Goal: Complete application form

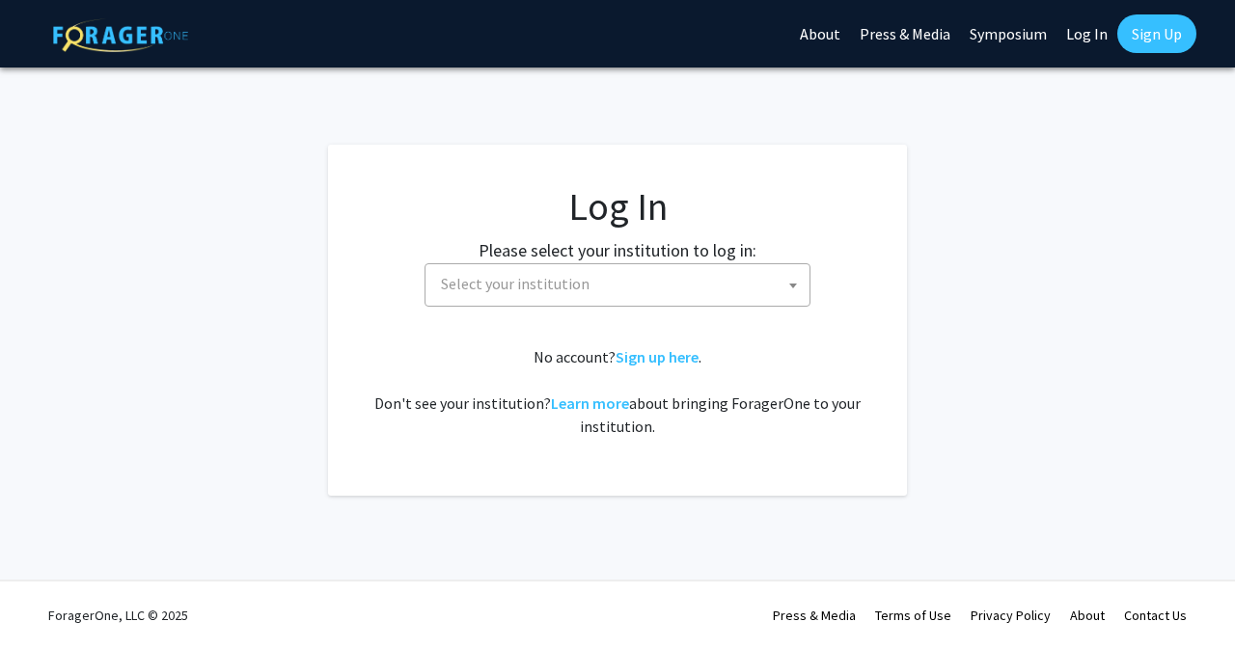
select select
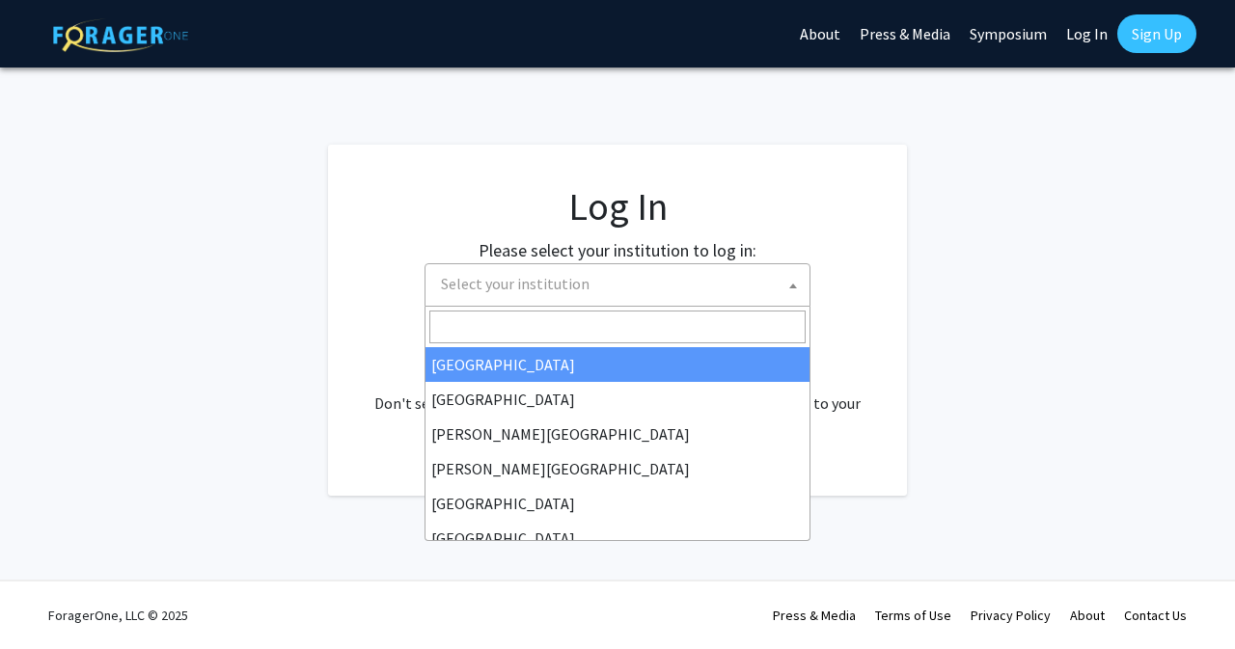
click at [549, 285] on span "Select your institution" at bounding box center [515, 283] width 149 height 19
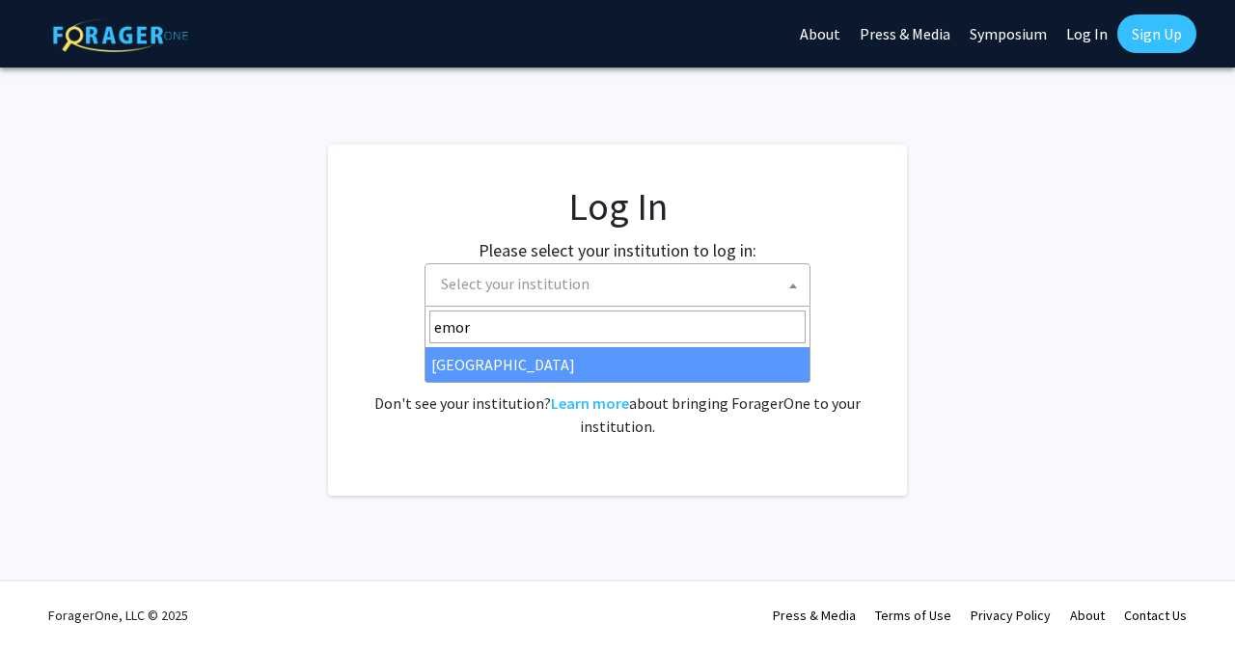
type input "emor"
select select "12"
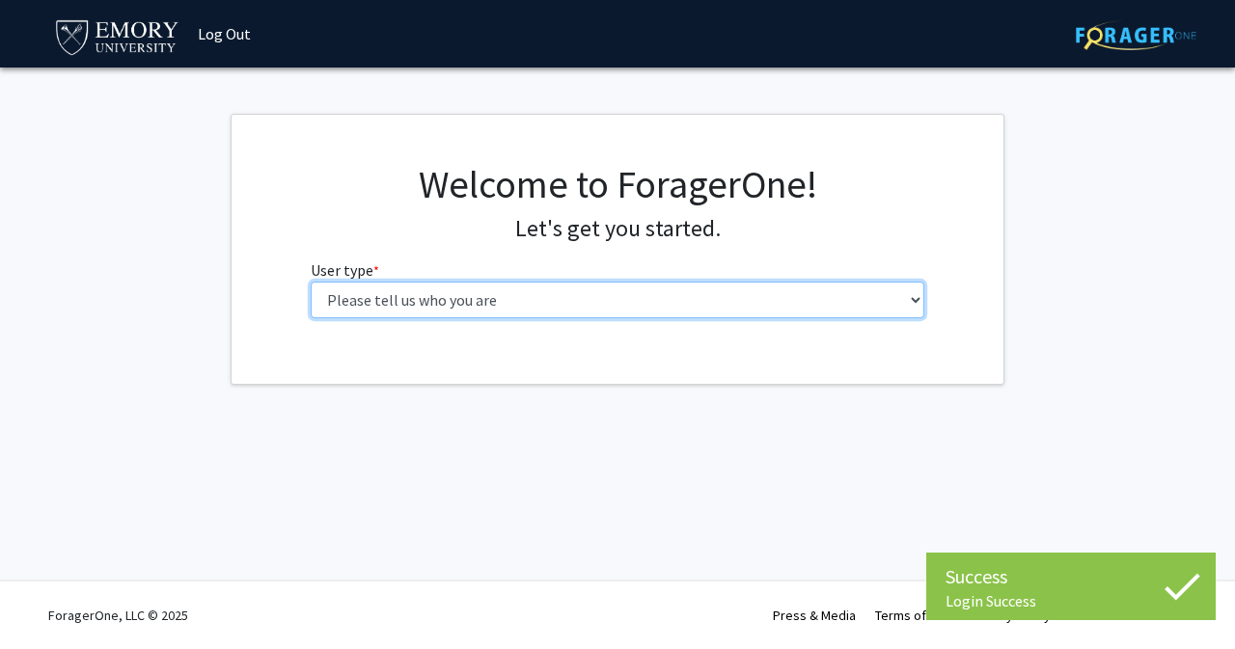
click at [432, 296] on select "Please tell us who you are Undergraduate Student Master's Student Doctoral Cand…" at bounding box center [618, 300] width 615 height 37
select select "5: faculty"
click at [311, 282] on select "Please tell us who you are Undergraduate Student Master's Student Doctoral Cand…" at bounding box center [618, 300] width 615 height 37
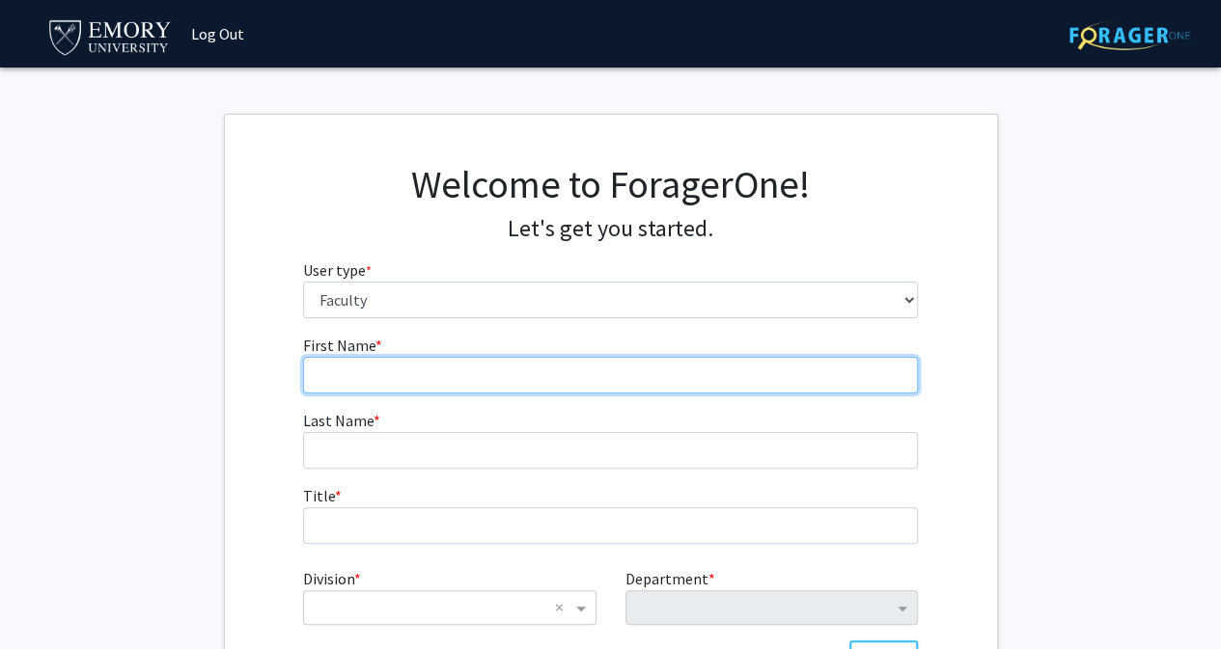
click at [508, 368] on input "First Name * required" at bounding box center [610, 375] width 615 height 37
type input "André"
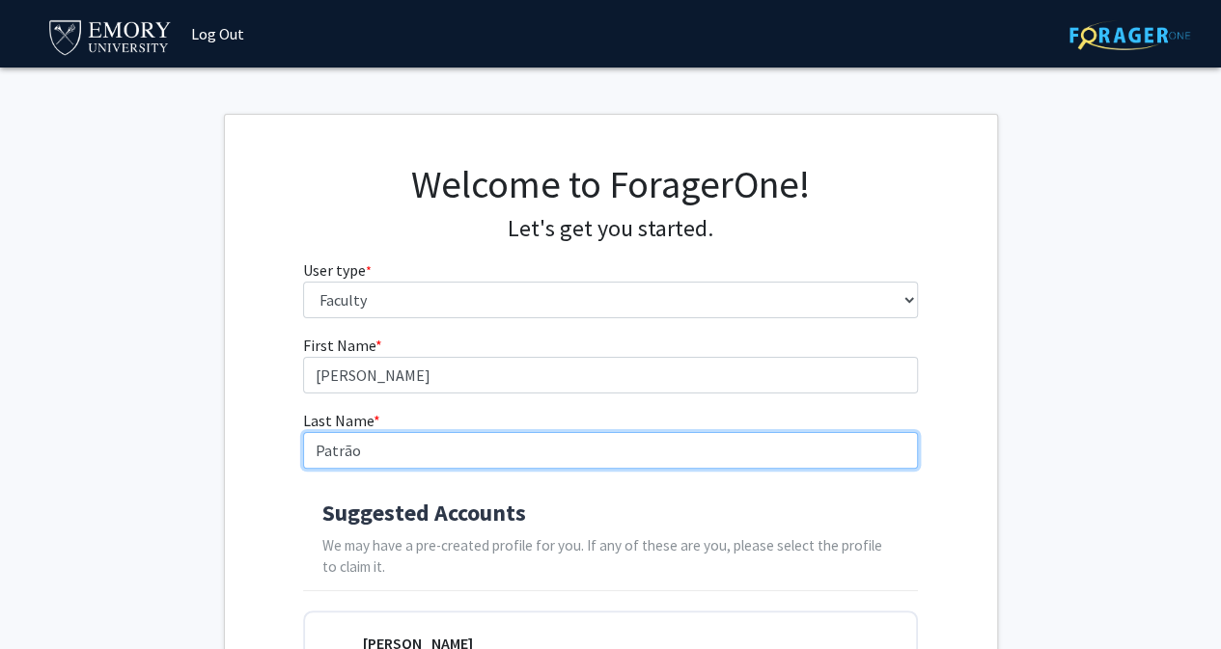
type input "Patrão"
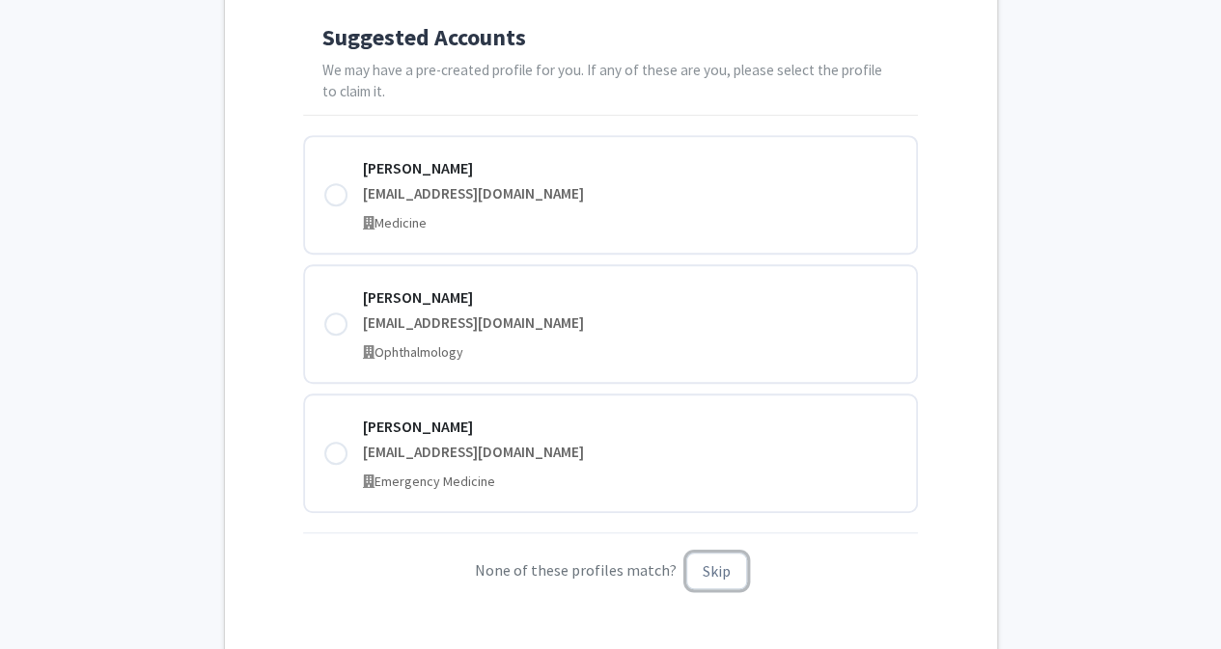
scroll to position [484, 0]
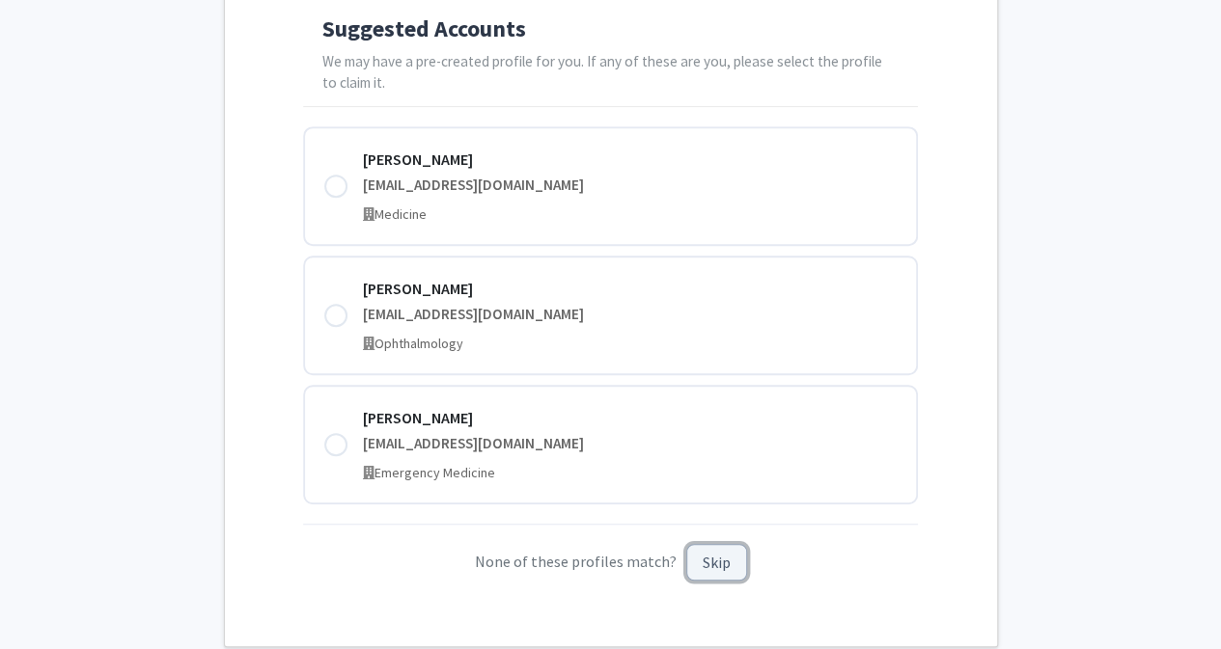
click at [699, 575] on button "Skip" at bounding box center [716, 563] width 61 height 38
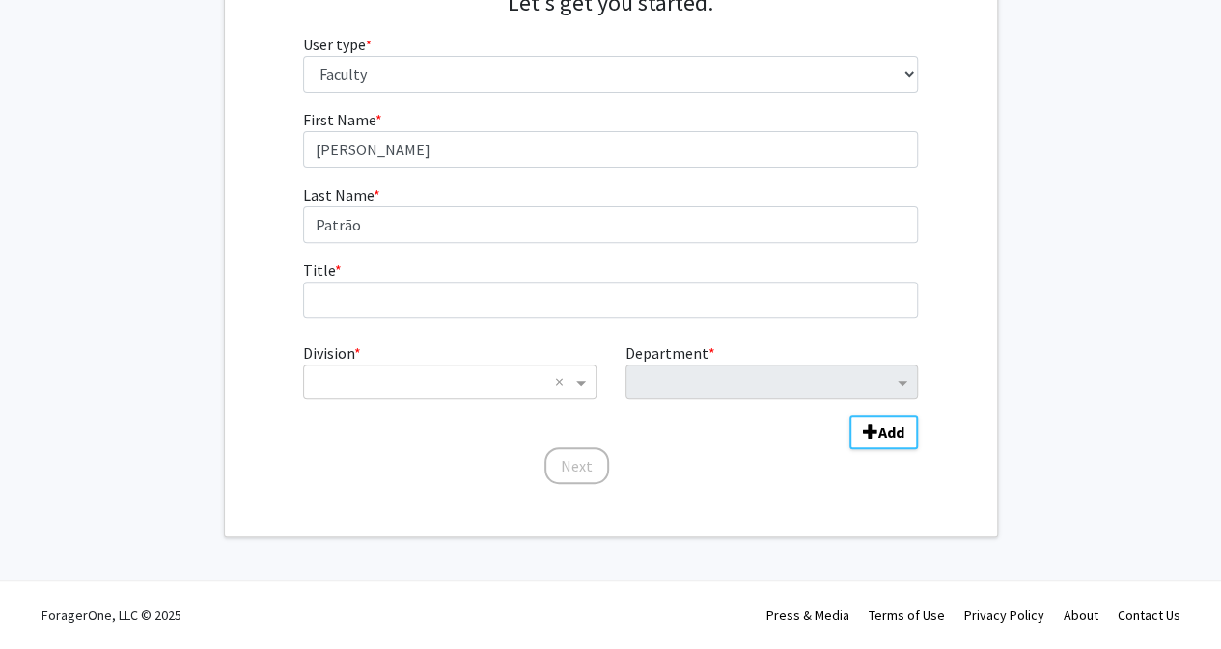
scroll to position [224, 0]
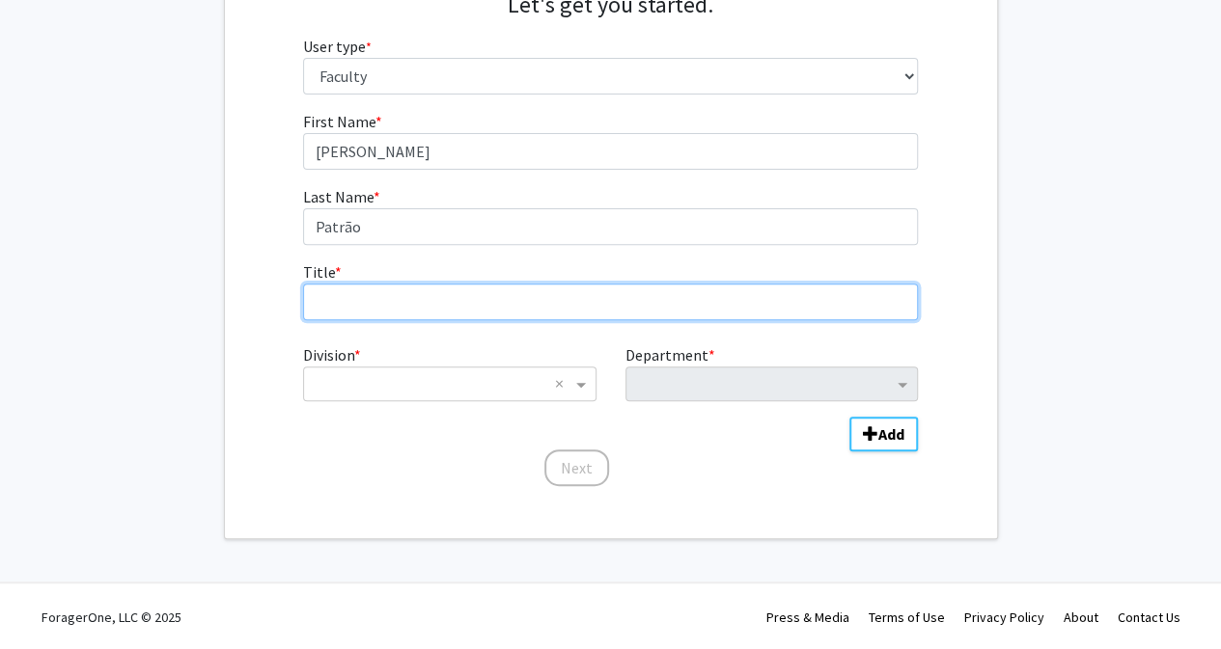
click at [448, 318] on input "Title * required" at bounding box center [610, 302] width 615 height 37
type input "Assistant Professor of History and Theory of the Built Environment"
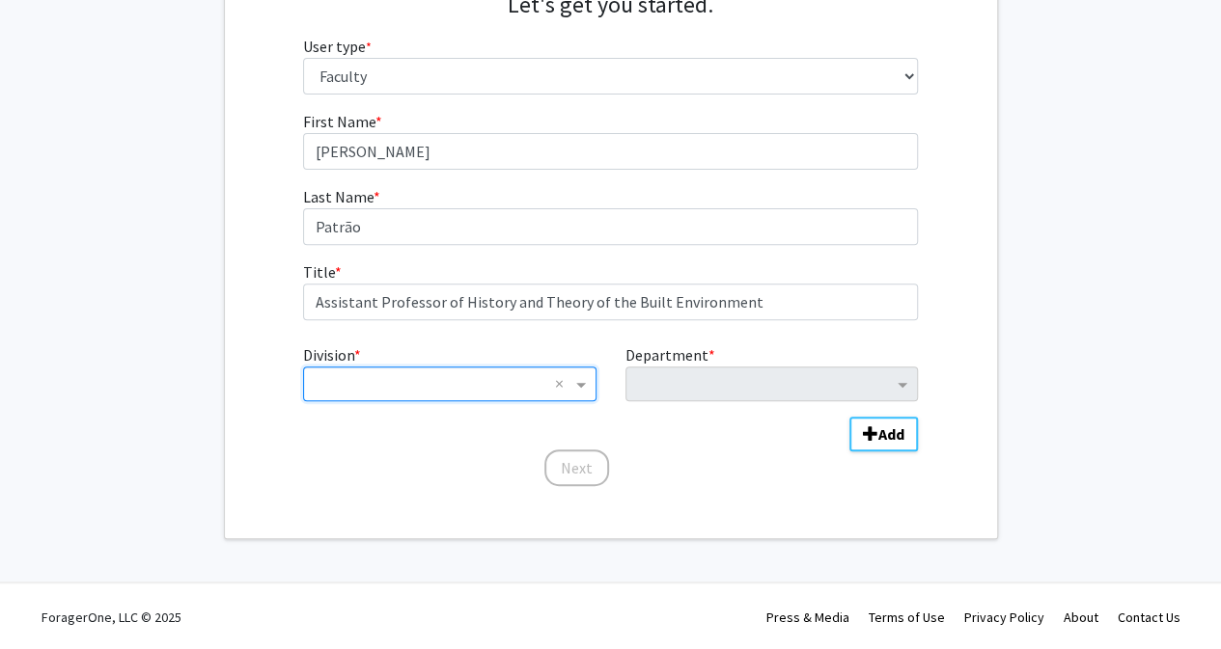
type input "A"
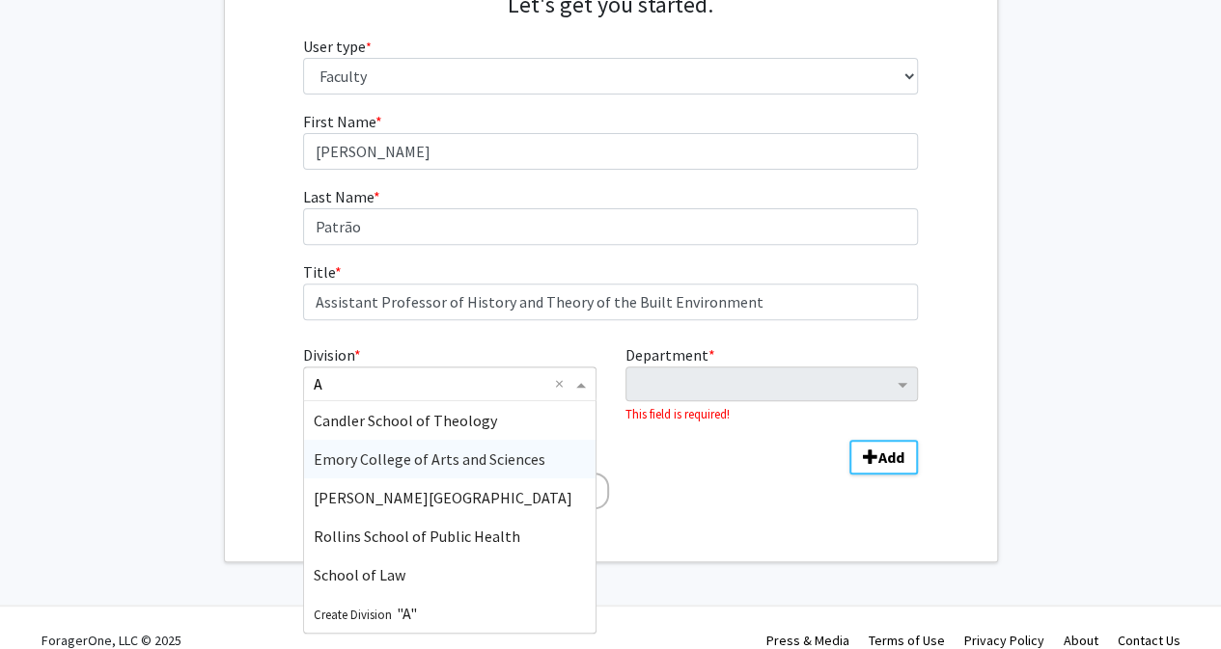
click at [442, 451] on span "Emory College of Arts and Sciences" at bounding box center [430, 459] width 232 height 19
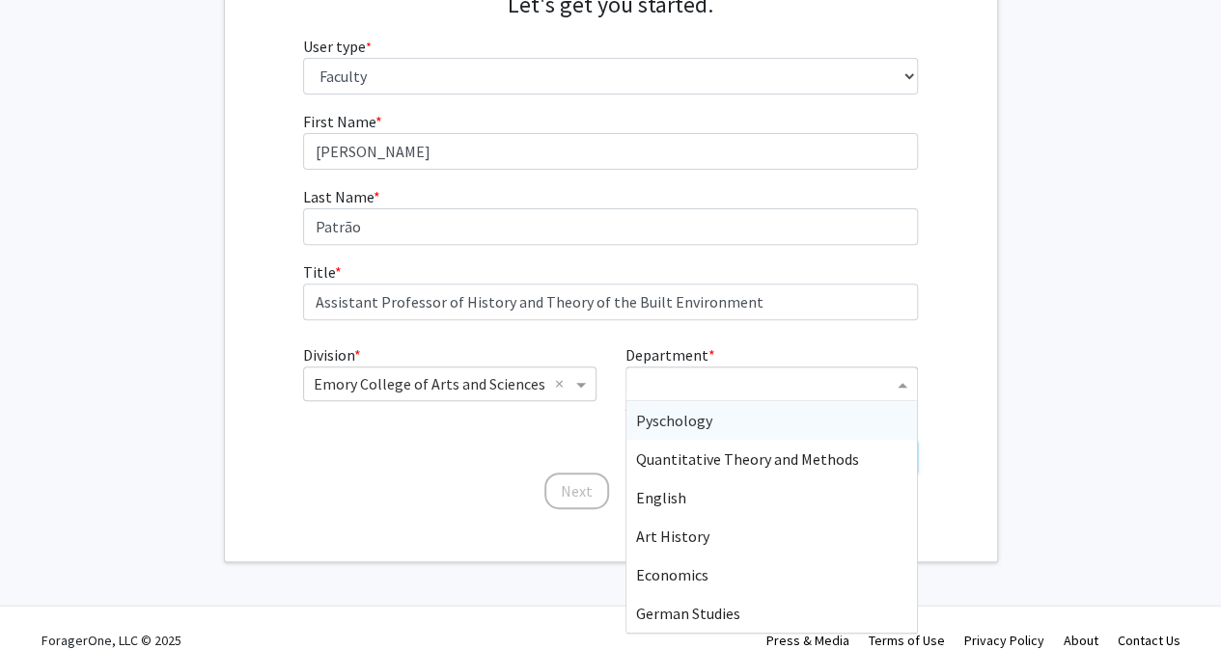
click at [704, 373] on input "Department" at bounding box center [764, 384] width 257 height 23
type input "Art His"
click at [705, 427] on div "Art History" at bounding box center [771, 420] width 290 height 39
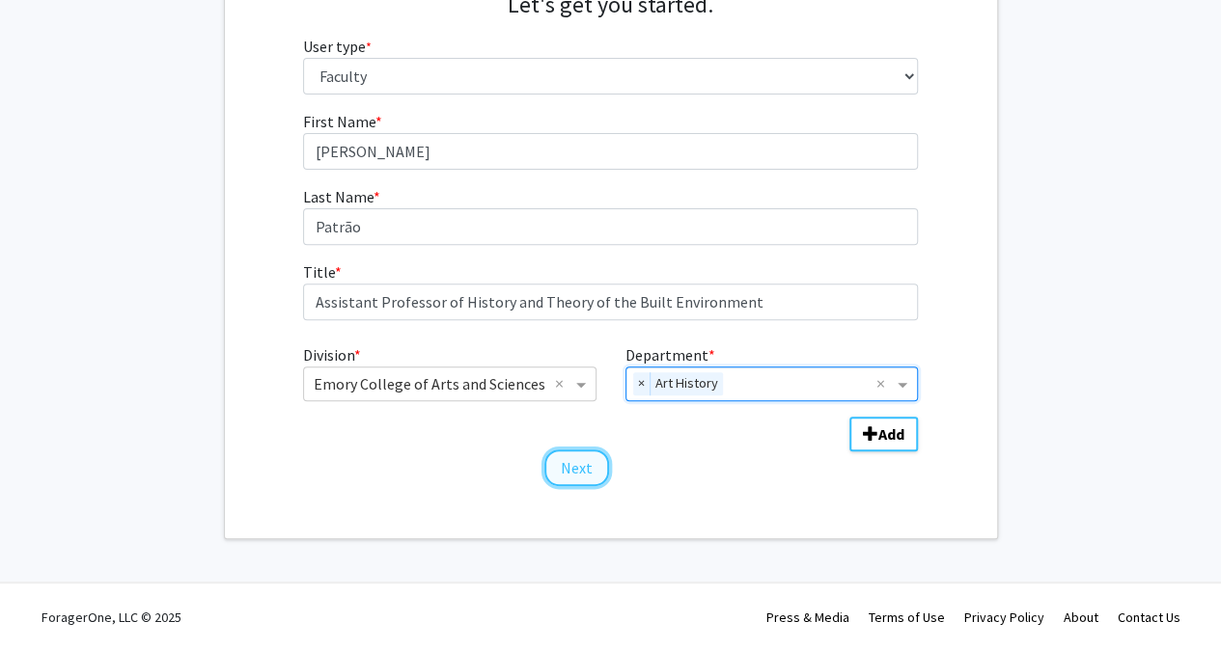
click at [594, 464] on button "Next" at bounding box center [576, 468] width 65 height 37
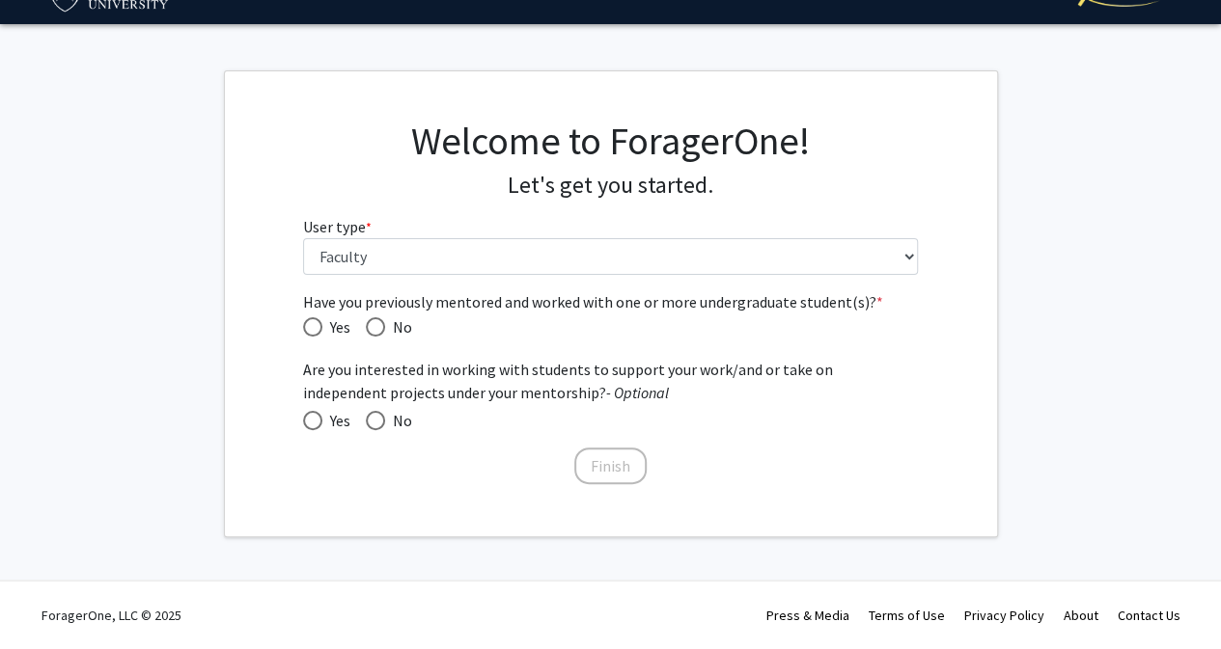
scroll to position [41, 0]
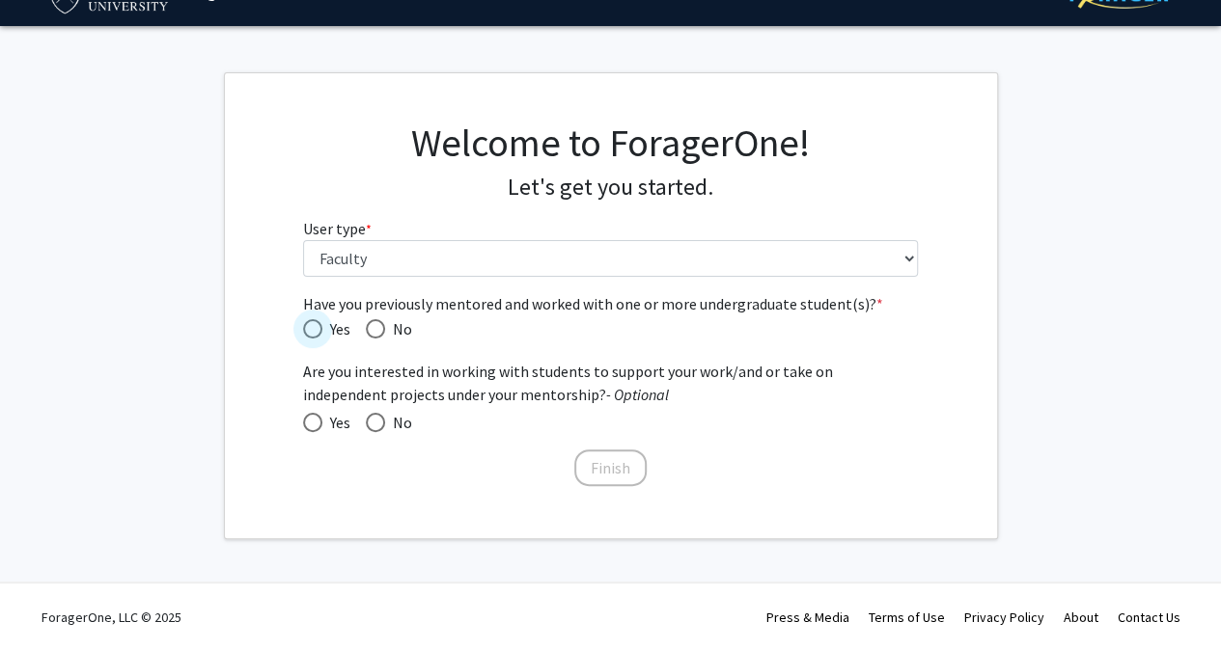
click at [309, 331] on span "Have you previously mentored and worked with one or more undergraduate student(…" at bounding box center [312, 328] width 19 height 19
click at [309, 331] on input "Yes" at bounding box center [312, 328] width 19 height 19
radio input "true"
click at [606, 458] on button "Finish" at bounding box center [610, 468] width 72 height 37
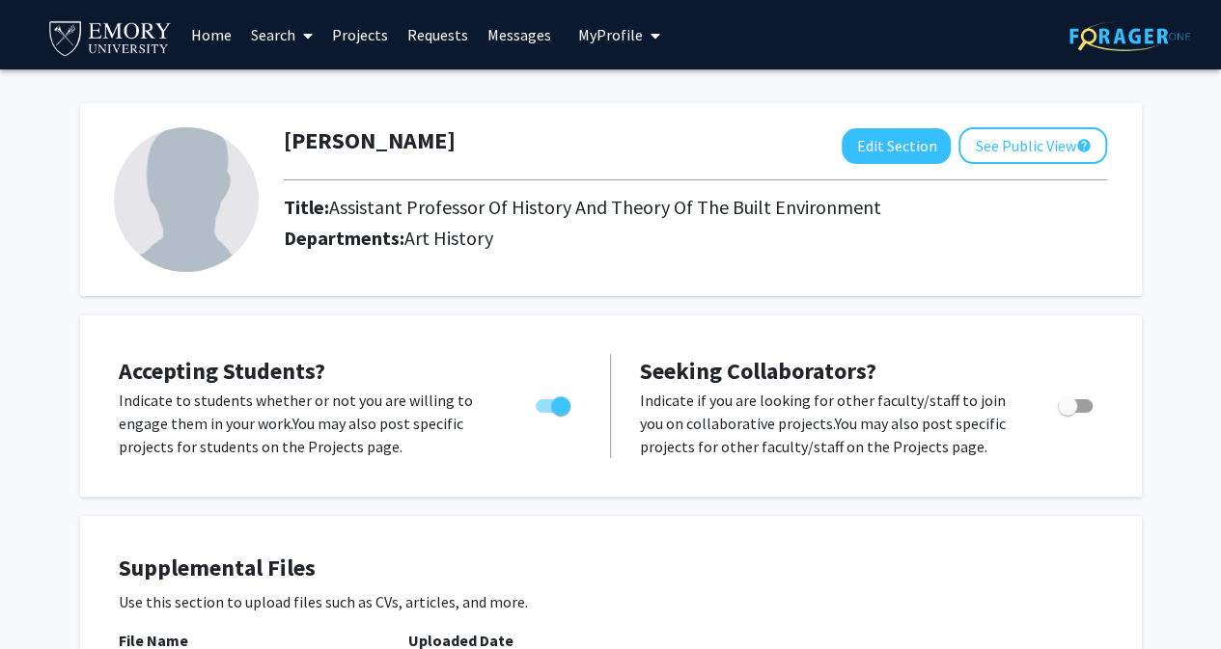
click at [567, 412] on span "Toggle" at bounding box center [560, 406] width 19 height 19
click at [545, 413] on input "Would you like to permit student requests?" at bounding box center [544, 413] width 1 height 1
checkbox input "false"
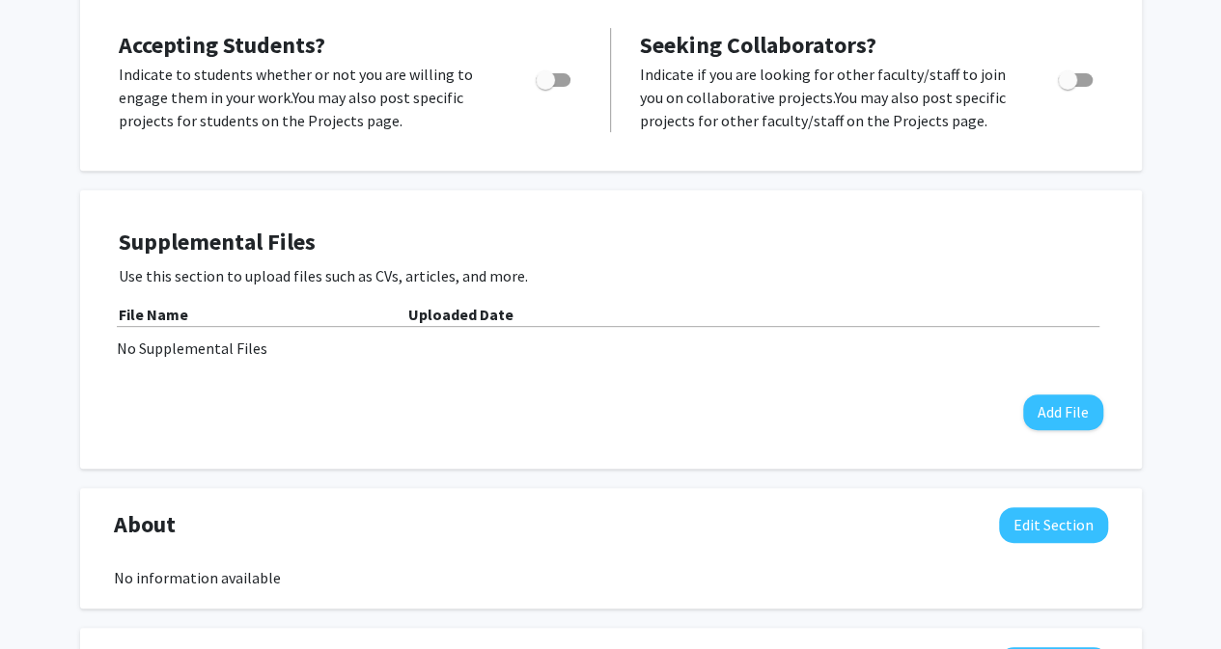
scroll to position [968, 0]
